Goal: Task Accomplishment & Management: Use online tool/utility

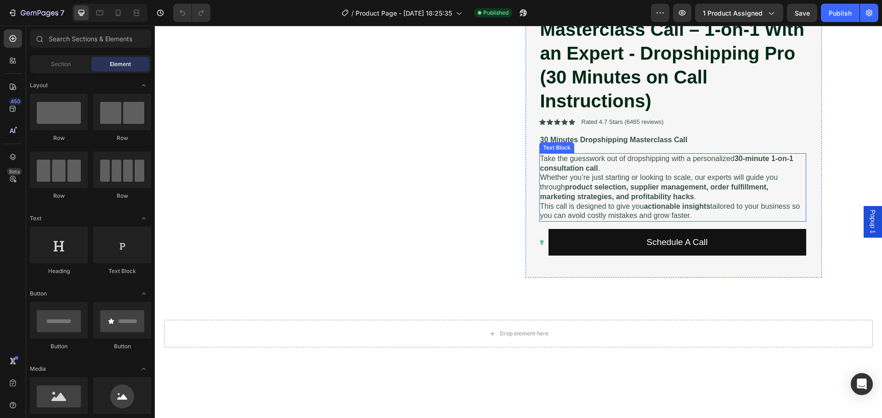
scroll to position [138, 0]
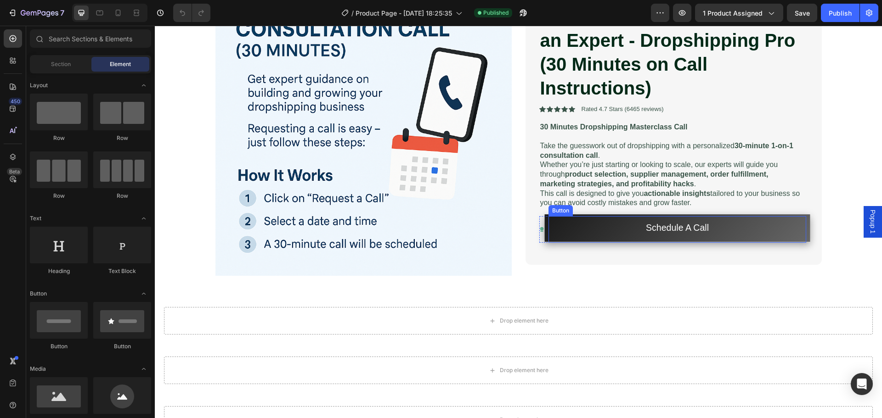
click at [615, 226] on button "Schedule A Call" at bounding box center [676, 228] width 265 height 28
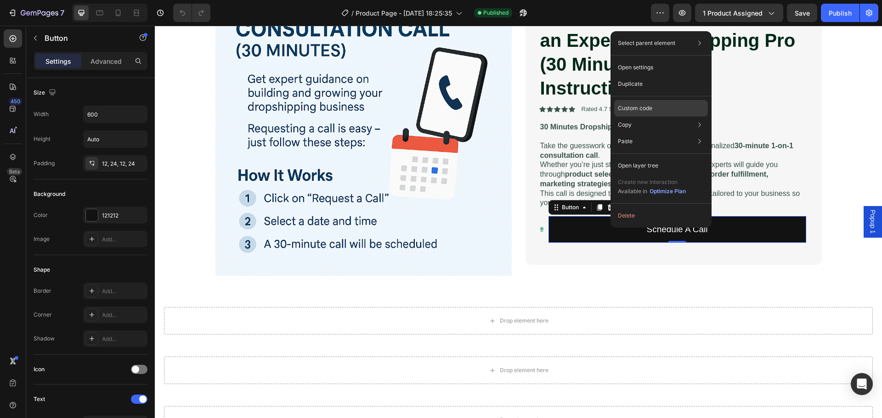
click at [661, 107] on div "Custom code" at bounding box center [661, 108] width 94 height 17
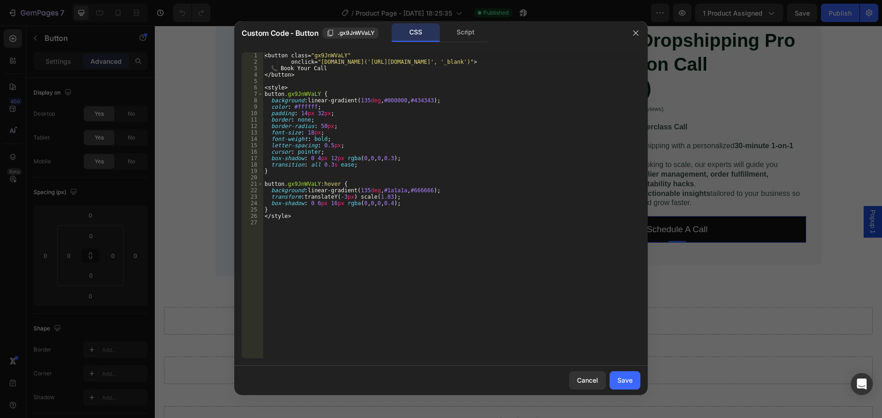
click at [453, 110] on div "< button class = " gx9JnWVaLY " onclick = " [DOMAIN_NAME]('[URL][DOMAIN_NAME]',…" at bounding box center [451, 211] width 377 height 319
type textarea "</style>"
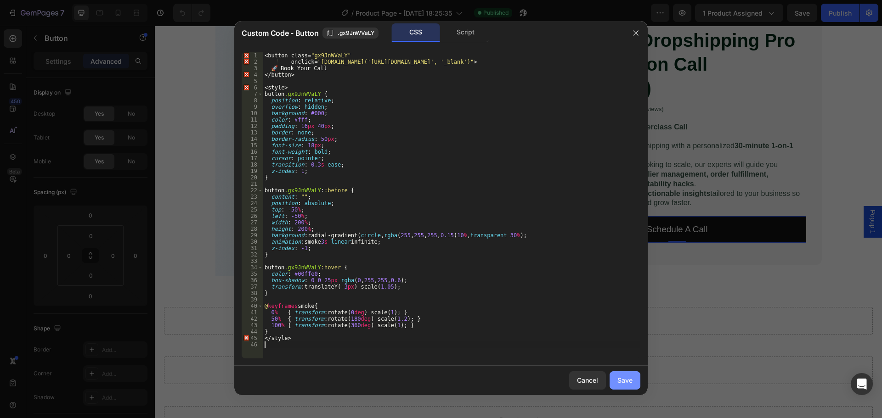
click at [625, 382] on div "Save" at bounding box center [624, 381] width 15 height 10
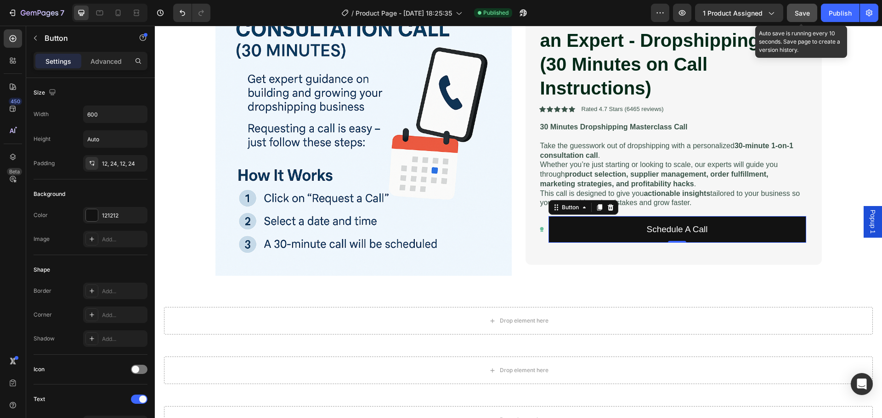
click at [807, 12] on span "Save" at bounding box center [801, 13] width 15 height 8
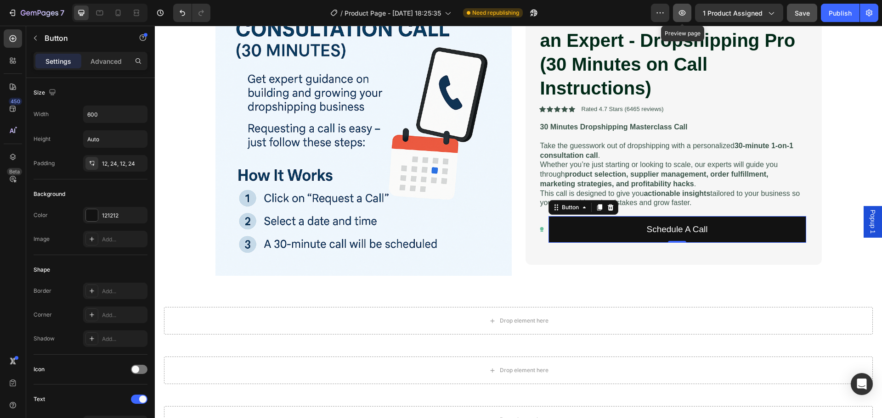
click at [689, 9] on button "button" at bounding box center [682, 13] width 18 height 18
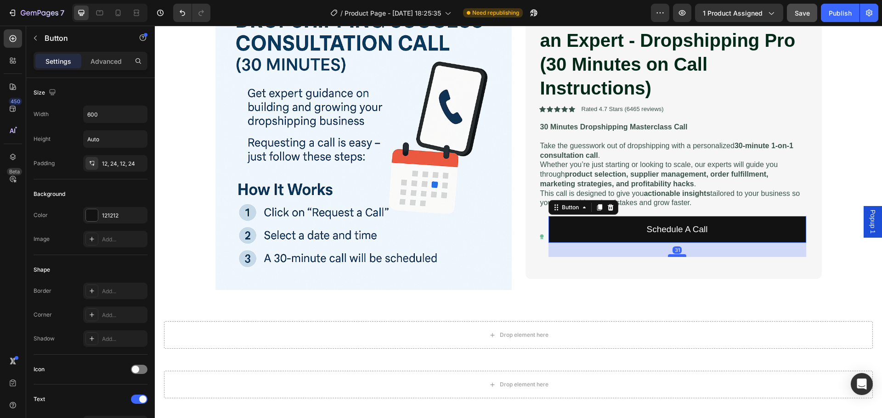
drag, startPoint x: 670, startPoint y: 242, endPoint x: 671, endPoint y: 256, distance: 14.2
click at [671, 256] on div at bounding box center [677, 255] width 18 height 3
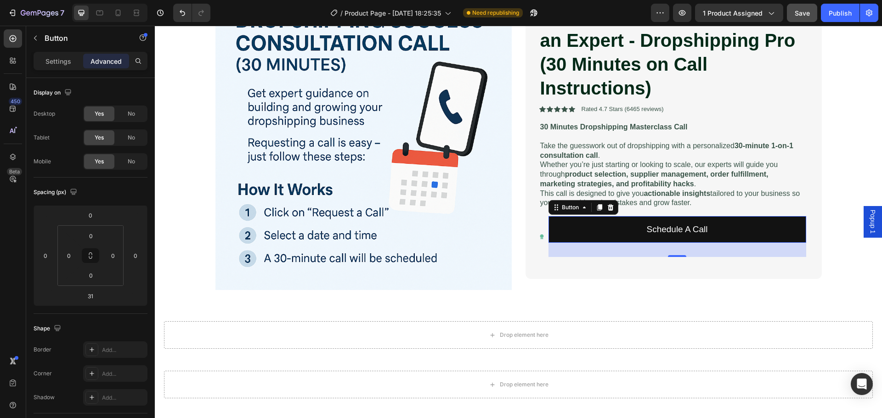
click at [674, 255] on div "31" at bounding box center [677, 250] width 258 height 14
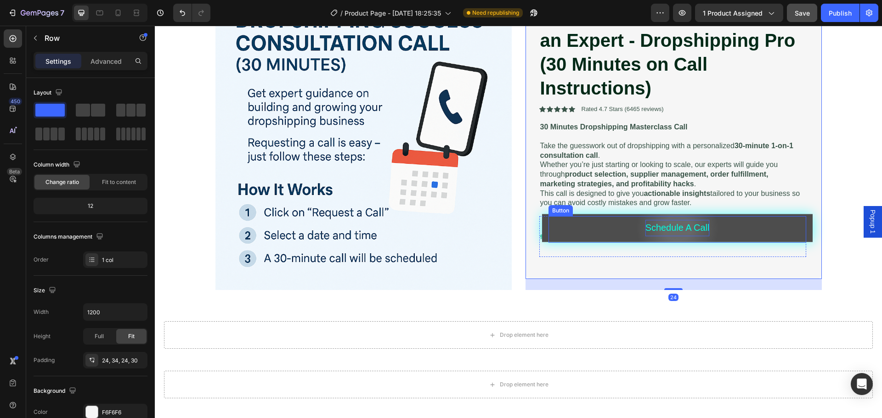
click at [673, 233] on p "Schedule A Call" at bounding box center [677, 228] width 64 height 17
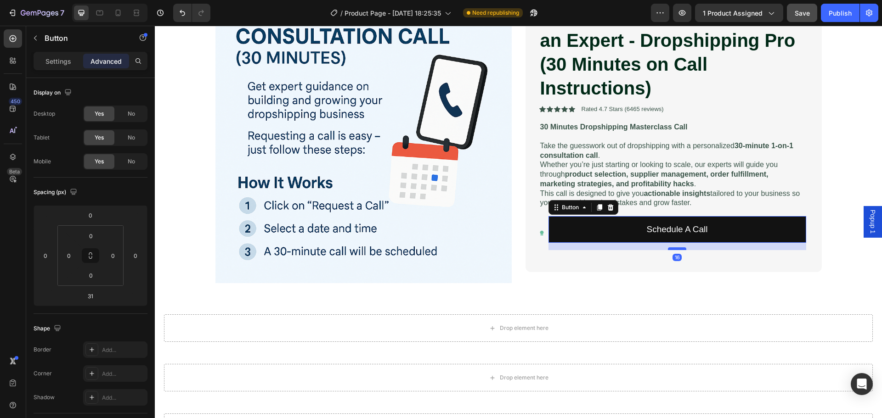
drag, startPoint x: 672, startPoint y: 256, endPoint x: 672, endPoint y: 249, distance: 6.9
click at [672, 249] on div at bounding box center [677, 248] width 18 height 3
type input "16"
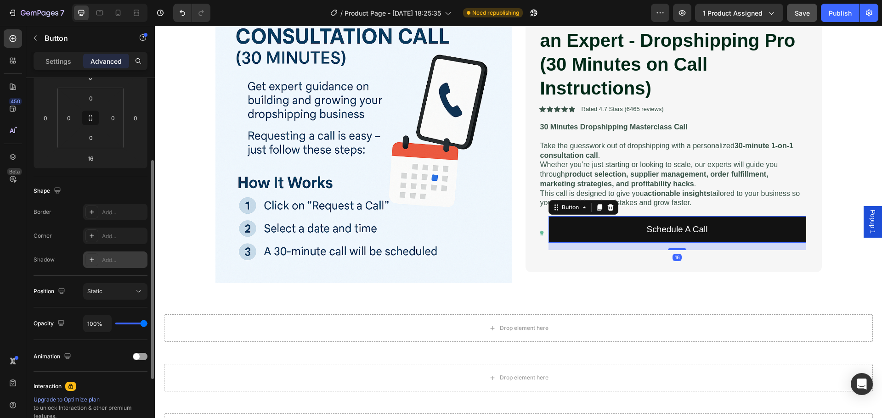
scroll to position [246, 0]
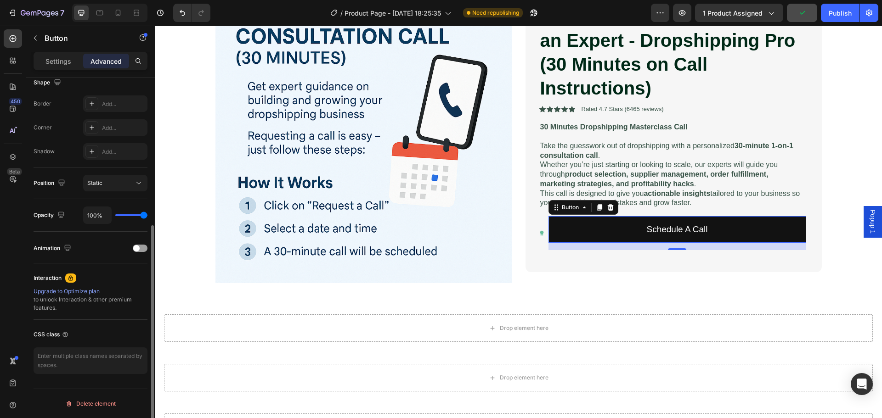
click at [41, 299] on div "Upgrade to Optimize plan to unlock Interaction & other premium features." at bounding box center [91, 299] width 114 height 25
drag, startPoint x: 41, startPoint y: 299, endPoint x: 56, endPoint y: 307, distance: 16.8
click at [56, 307] on div "Upgrade to Optimize plan to unlock Interaction & other premium features." at bounding box center [91, 299] width 114 height 25
click at [66, 358] on textarea at bounding box center [91, 361] width 114 height 27
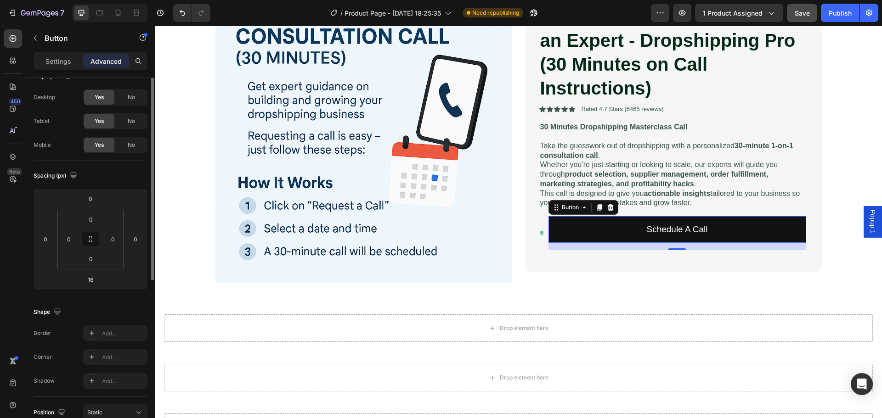
scroll to position [0, 0]
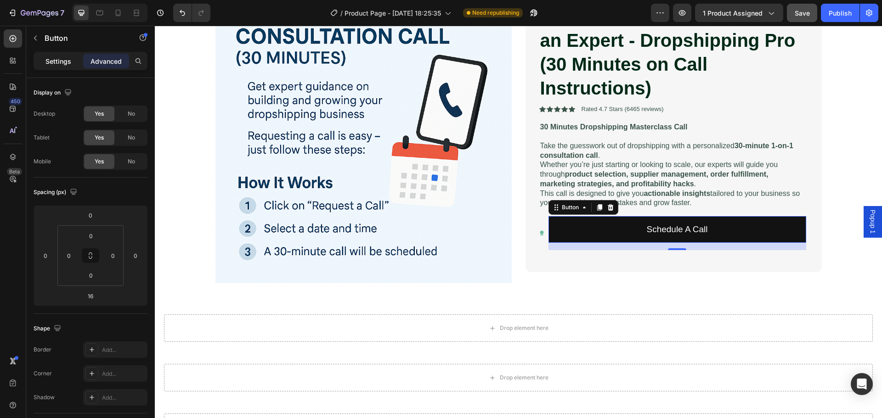
click at [54, 64] on p "Settings" at bounding box center [58, 61] width 26 height 10
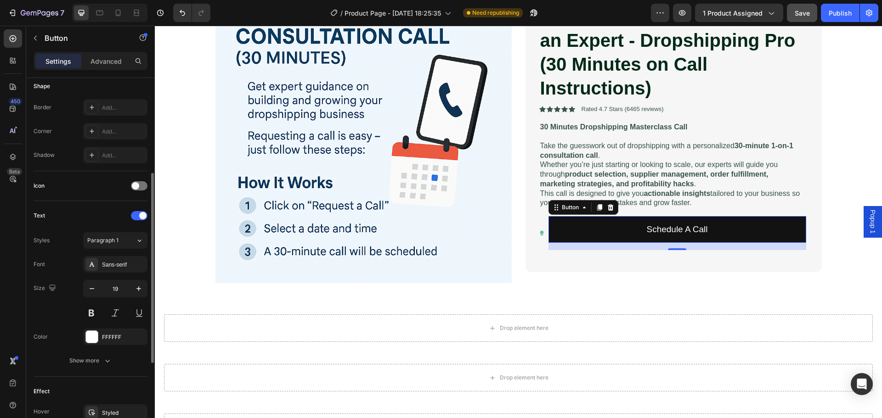
scroll to position [340, 0]
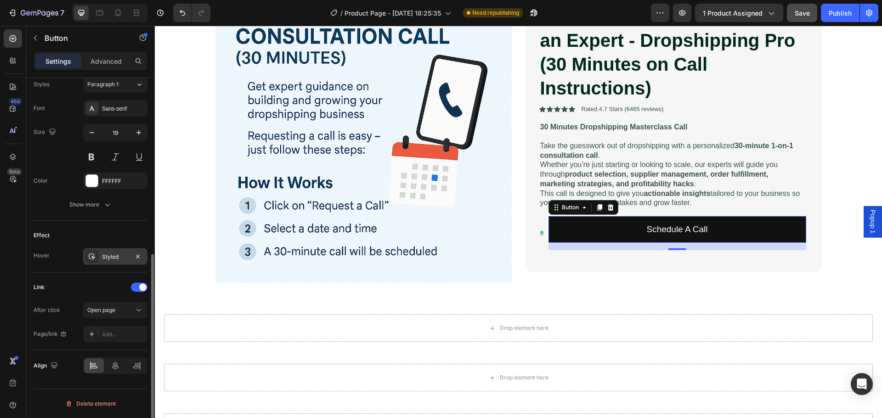
click at [100, 259] on div "Styled" at bounding box center [115, 256] width 64 height 17
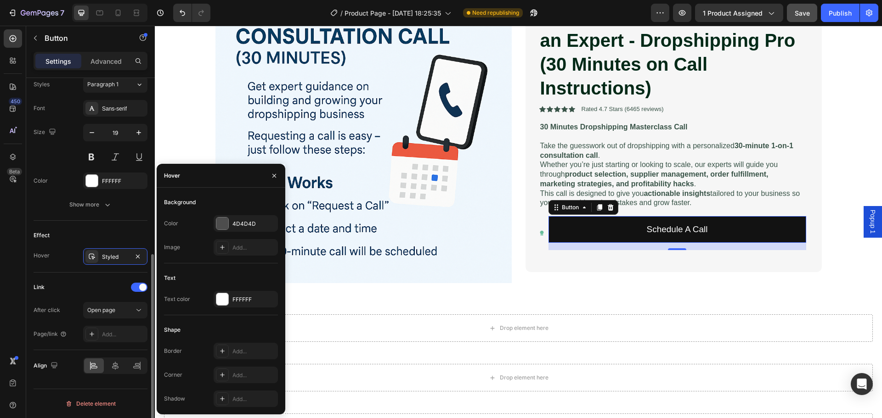
click at [81, 255] on div "Hover Styled" at bounding box center [91, 256] width 114 height 17
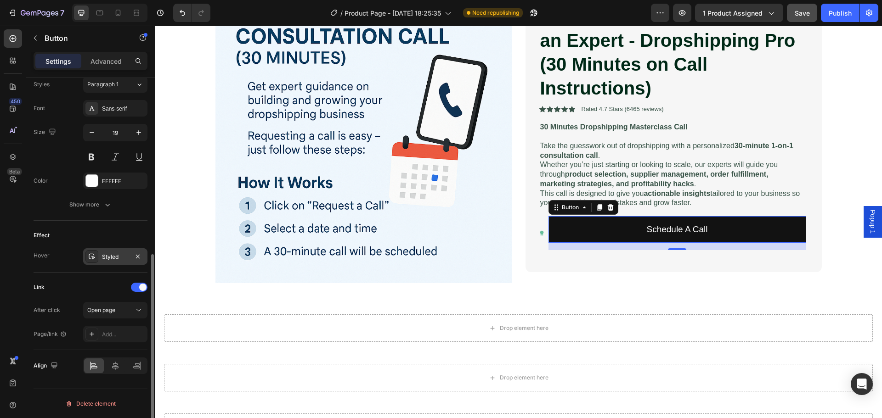
click at [119, 255] on div "Styled" at bounding box center [115, 257] width 27 height 8
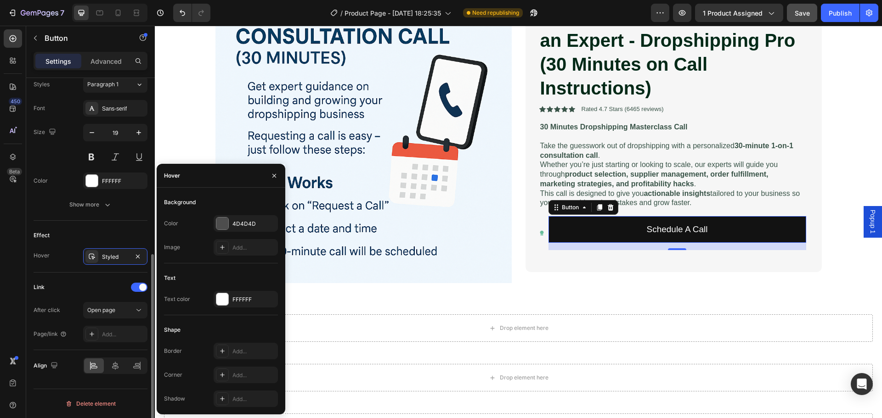
click at [43, 251] on div "Hover" at bounding box center [42, 255] width 16 height 15
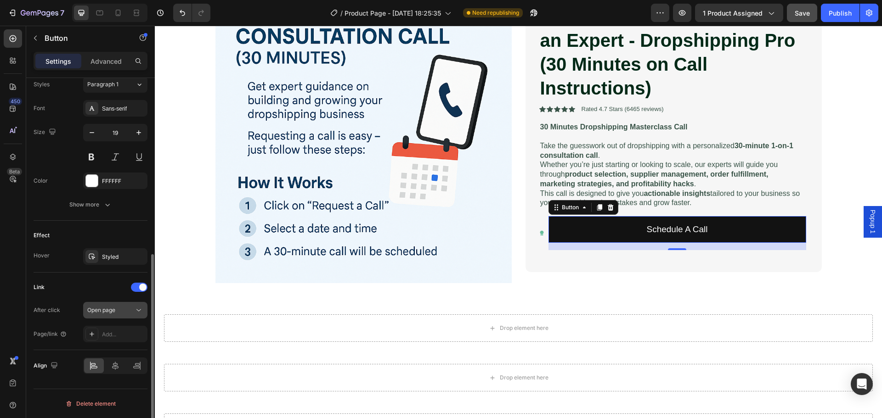
click at [113, 313] on span "Open page" at bounding box center [101, 310] width 28 height 7
click at [76, 277] on div "Link After click Open page Page/link Add..." at bounding box center [91, 312] width 114 height 78
click at [124, 313] on div "Open page" at bounding box center [110, 310] width 47 height 8
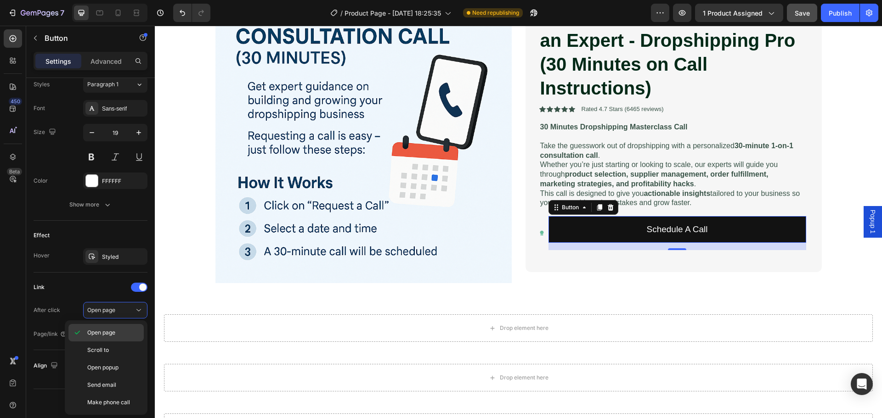
click at [99, 327] on div "Open page" at bounding box center [105, 332] width 75 height 17
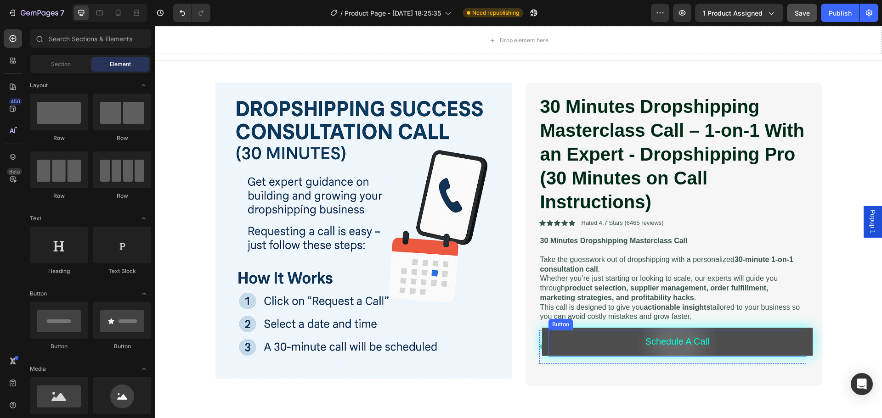
scroll to position [46, 0]
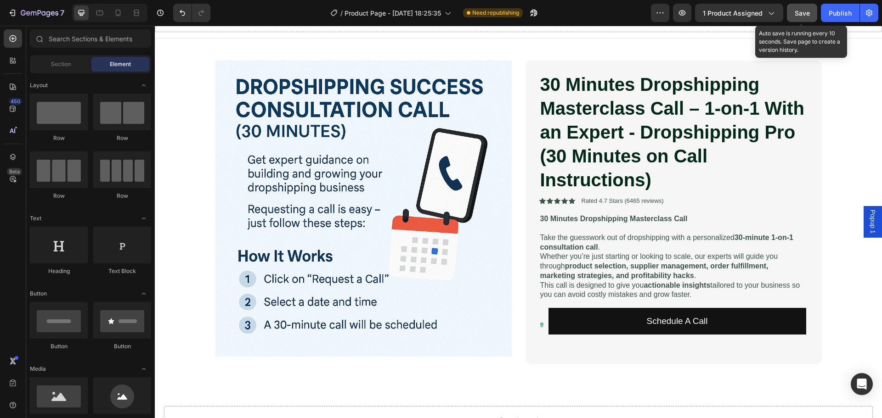
click at [799, 17] on span "Save" at bounding box center [801, 13] width 15 height 8
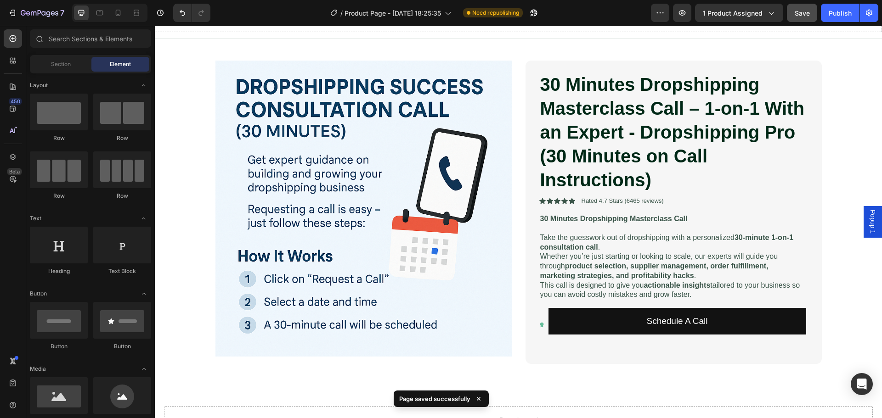
click at [457, 401] on p "Page saved successfully" at bounding box center [434, 398] width 71 height 9
drag, startPoint x: 457, startPoint y: 401, endPoint x: 401, endPoint y: 401, distance: 56.5
click at [401, 401] on p "Page saved successfully" at bounding box center [434, 398] width 71 height 9
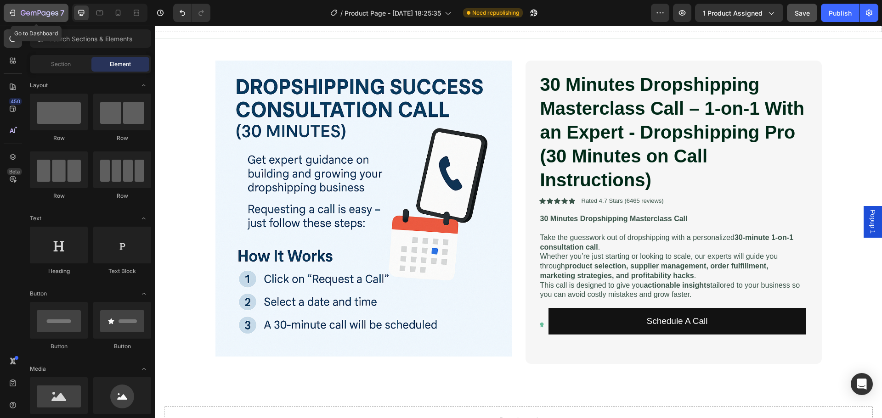
click at [15, 18] on div "7" at bounding box center [36, 12] width 56 height 11
